Goal: Check status

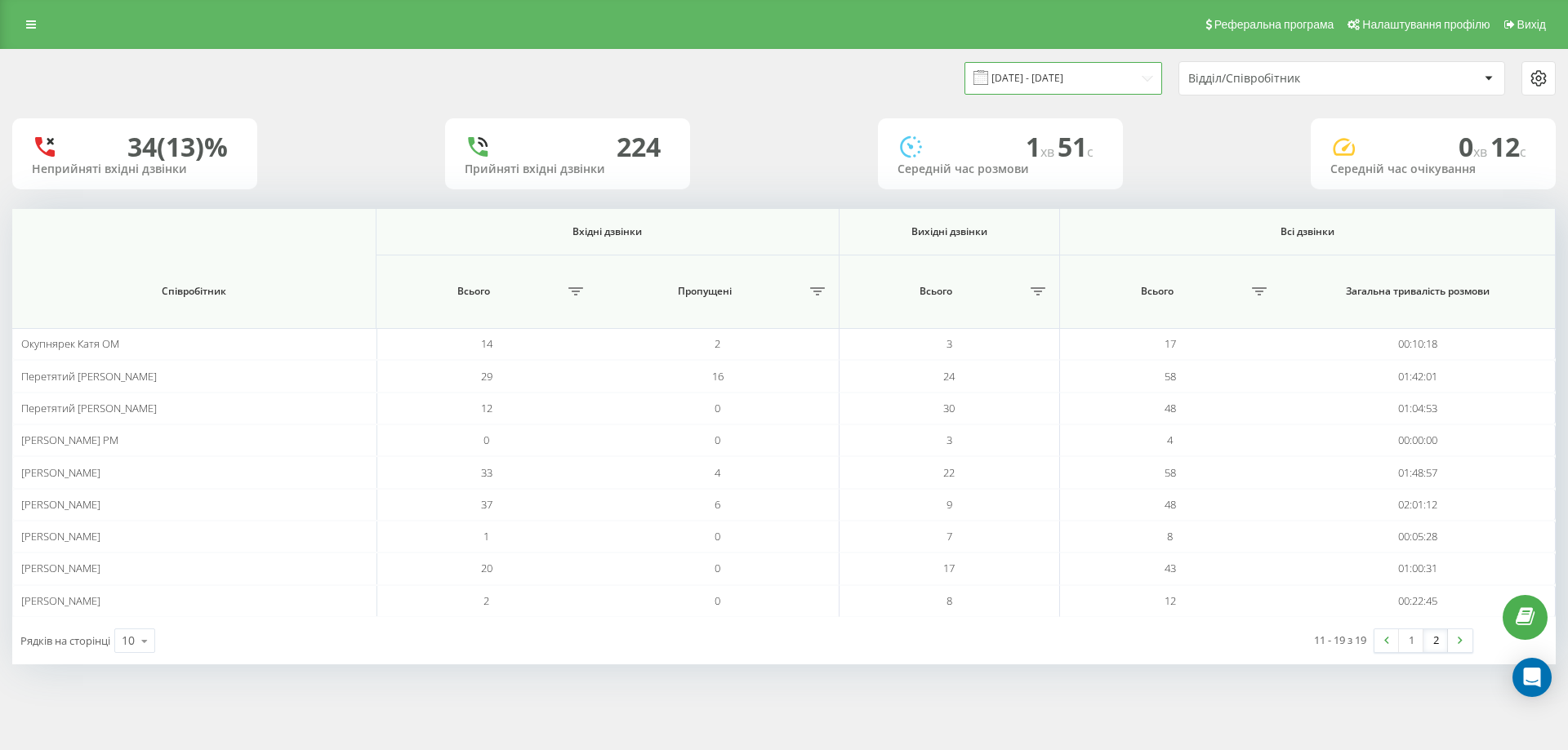
click at [1088, 80] on input "[DATE] - [DATE]" at bounding box center [1064, 78] width 198 height 31
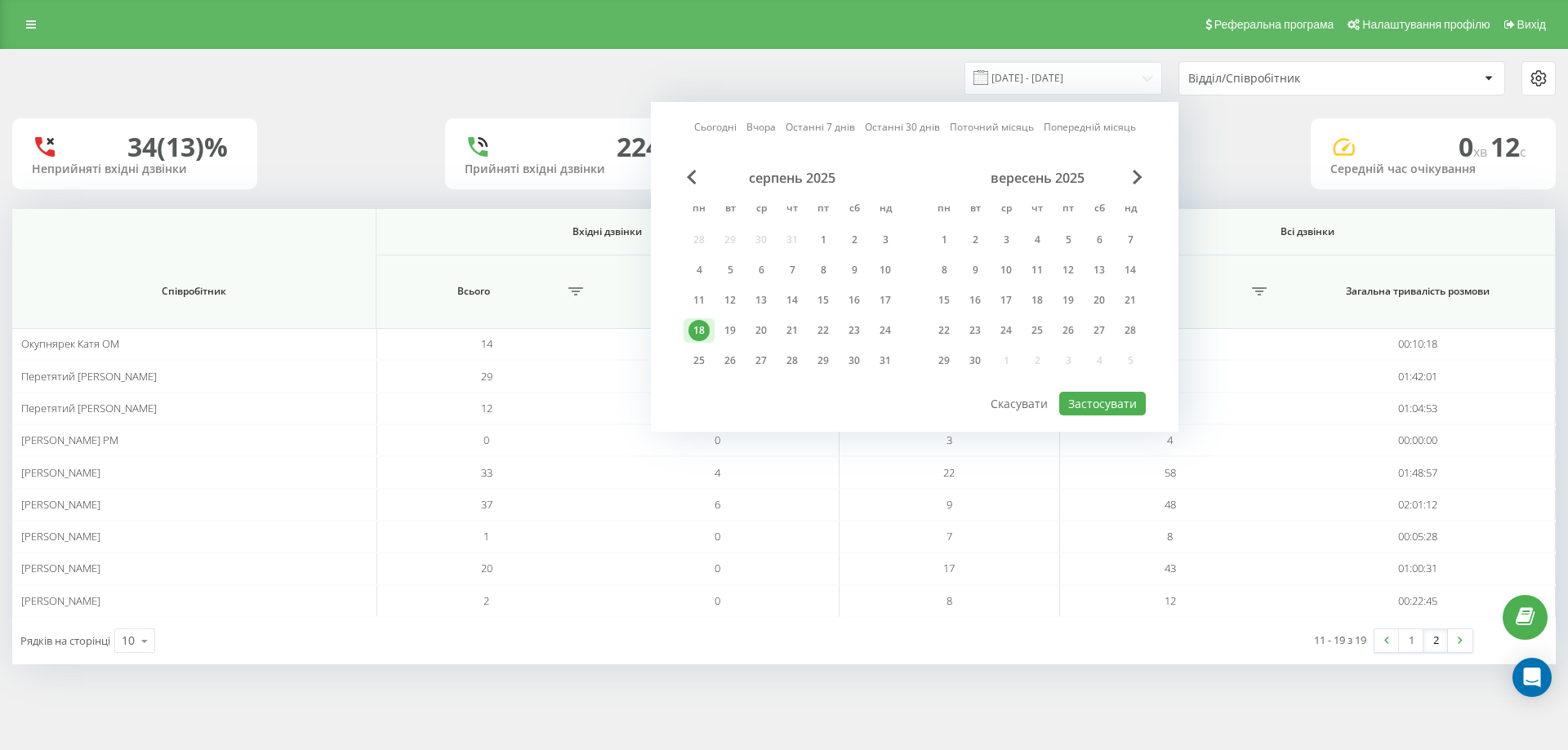
click at [730, 131] on link "Сьогодні" at bounding box center [715, 127] width 43 height 16
click at [1105, 401] on button "Застосувати" at bounding box center [1103, 404] width 87 height 24
type input "[DATE] - [DATE]"
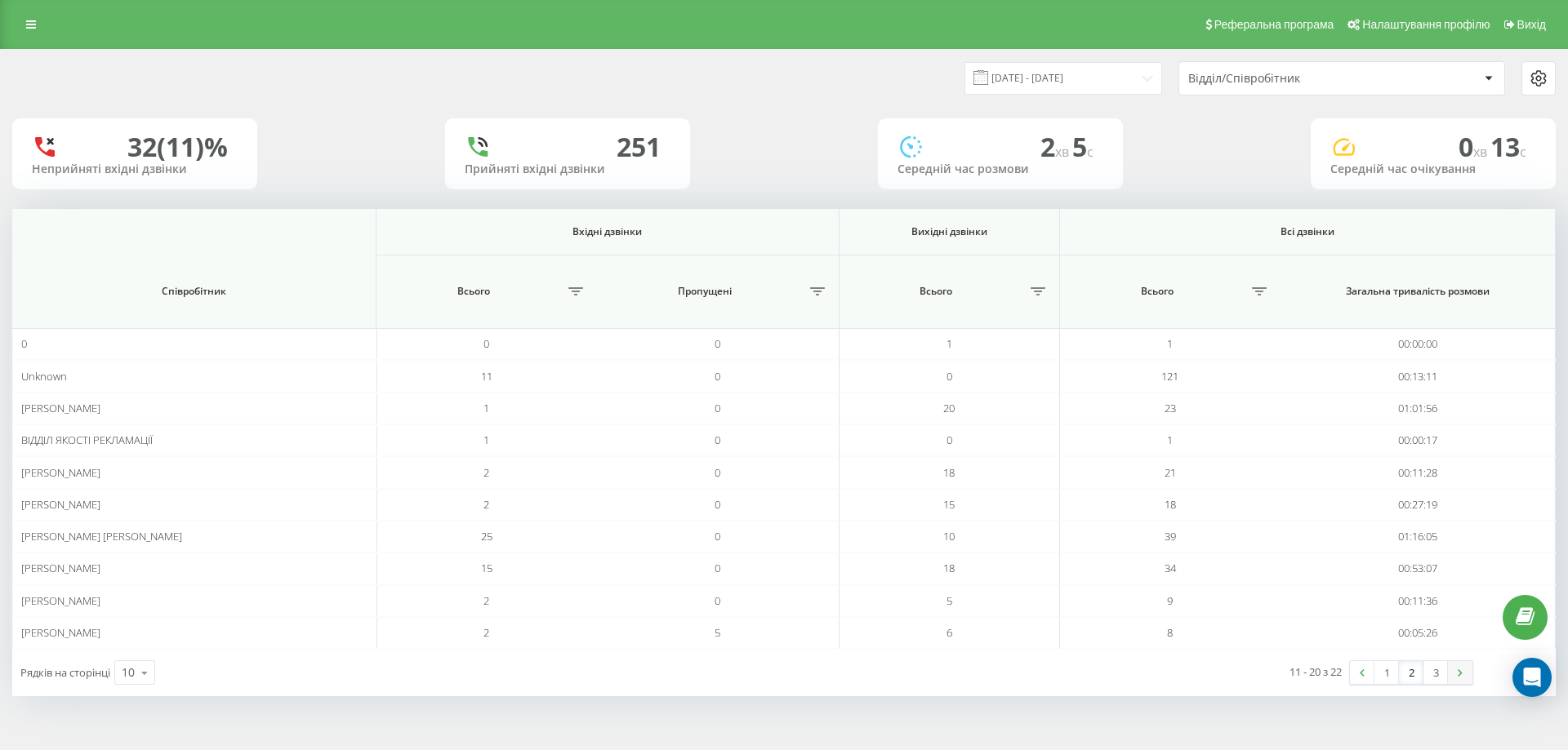
click at [1450, 672] on link at bounding box center [1460, 672] width 24 height 23
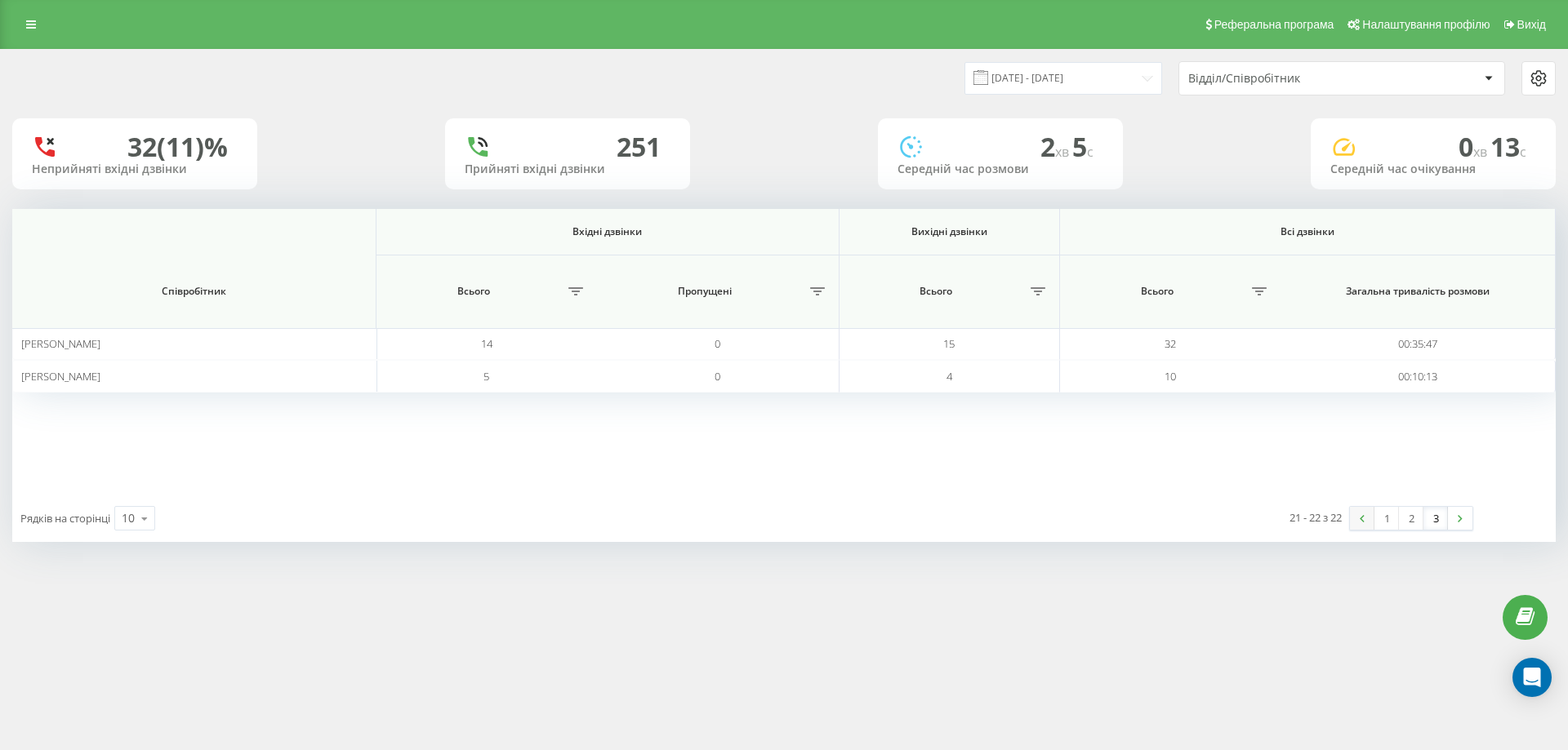
click at [1360, 512] on link at bounding box center [1362, 518] width 24 height 23
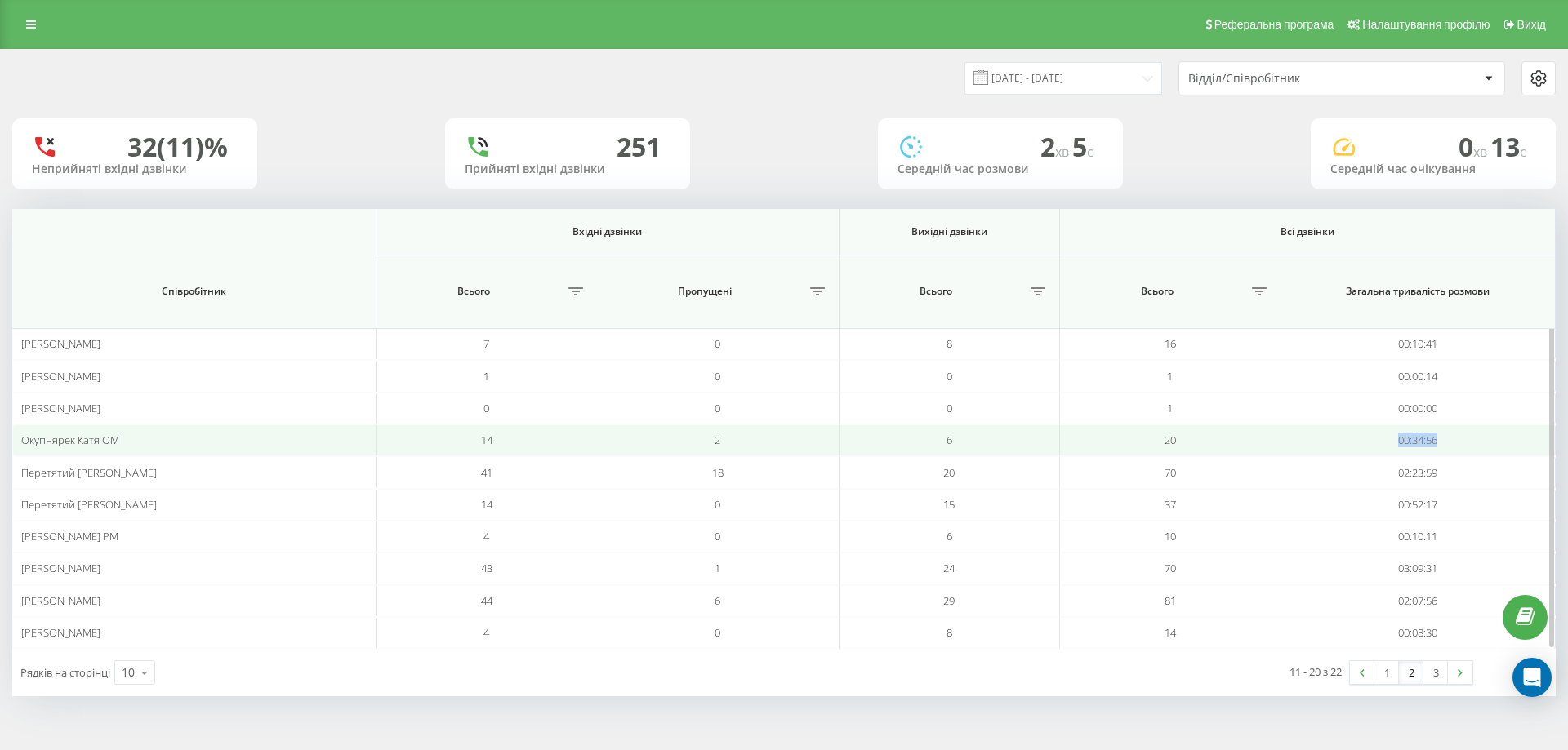
drag, startPoint x: 1450, startPoint y: 446, endPoint x: 1360, endPoint y: 446, distance: 90.0
click at [1360, 446] on td "00:34:56" at bounding box center [1418, 440] width 276 height 31
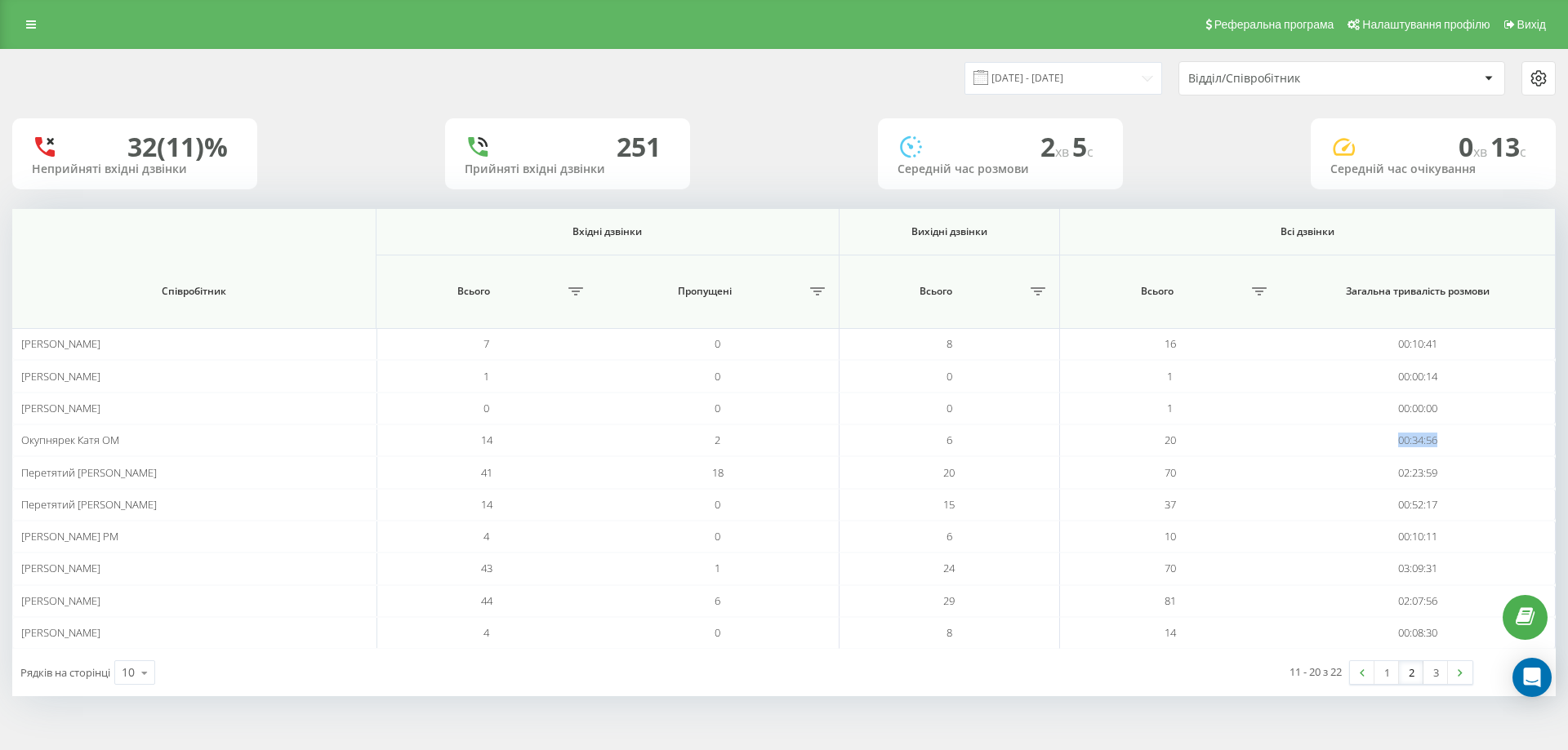
copy td "00:34:56"
